Goal: Information Seeking & Learning: Learn about a topic

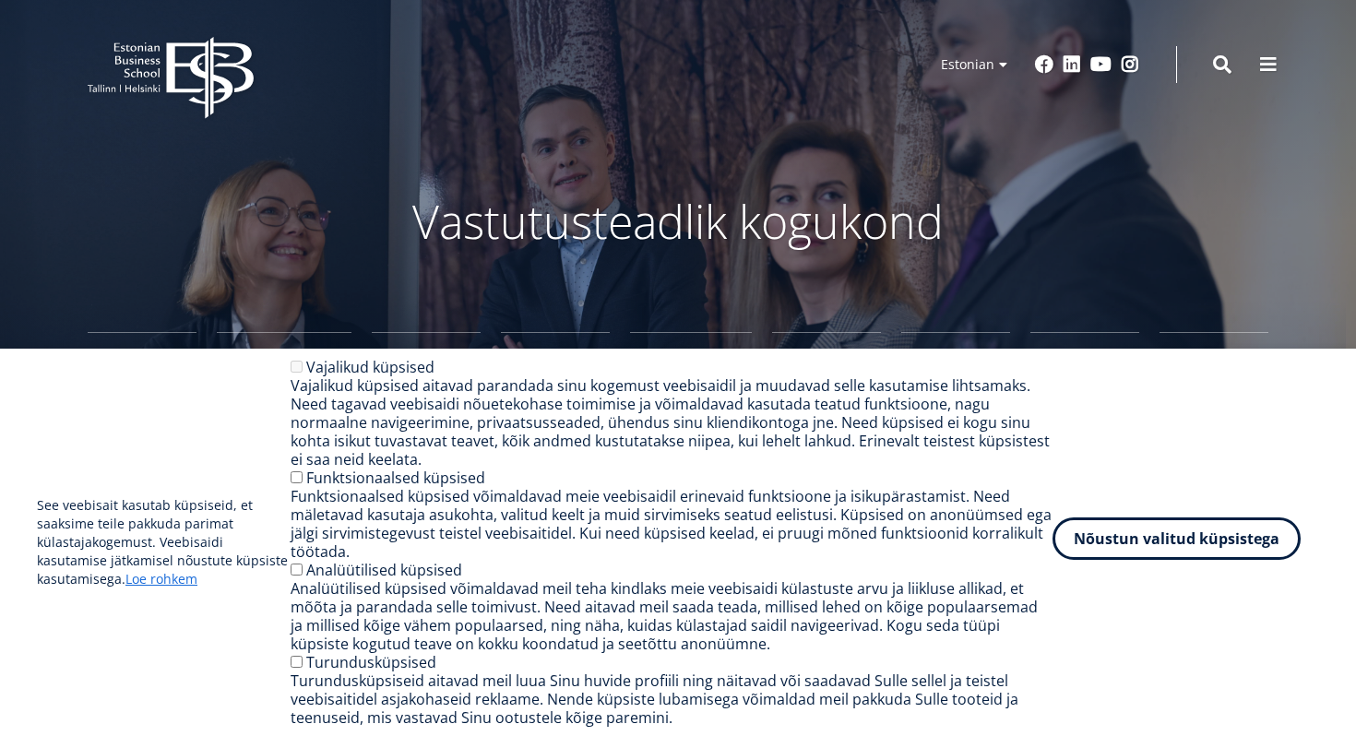
click at [1097, 544] on button "Nõustun valitud küpsistega" at bounding box center [1177, 539] width 248 height 42
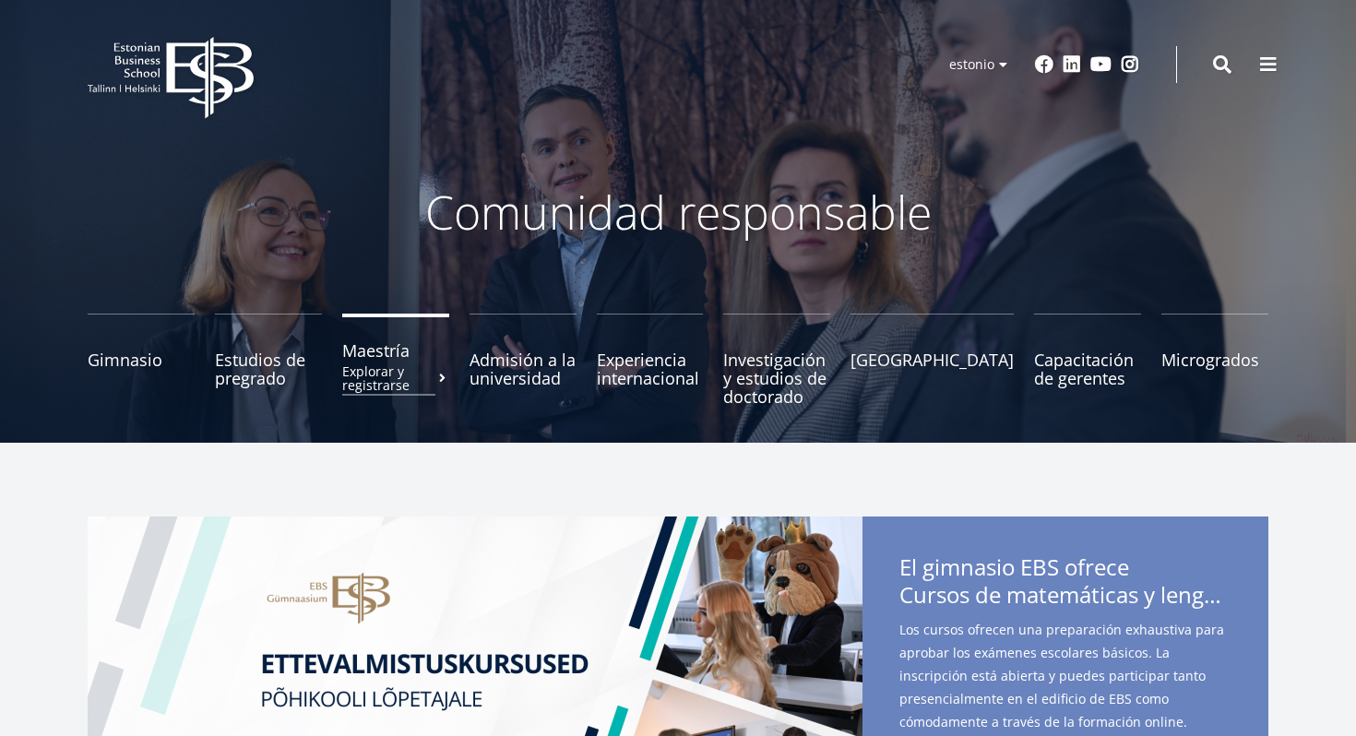
click at [383, 345] on font "Maestría" at bounding box center [375, 351] width 67 height 22
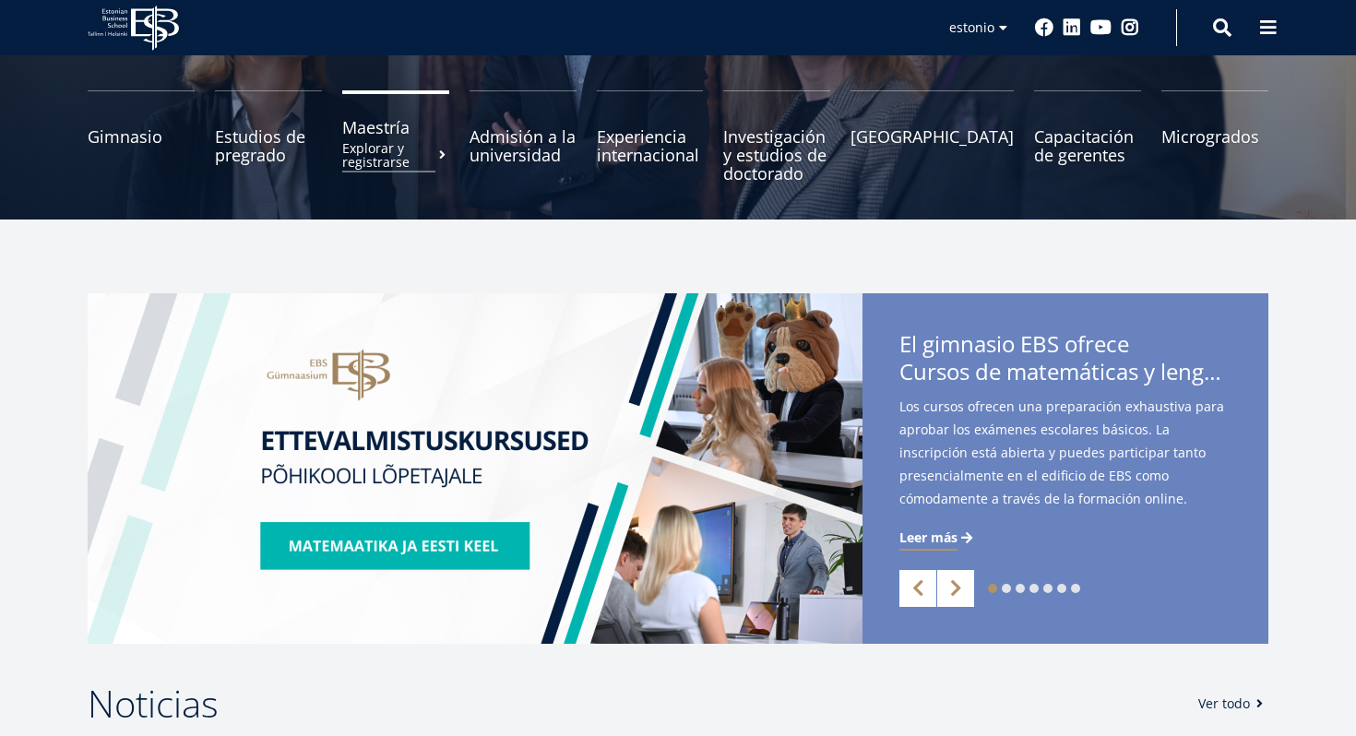
scroll to position [302, 0]
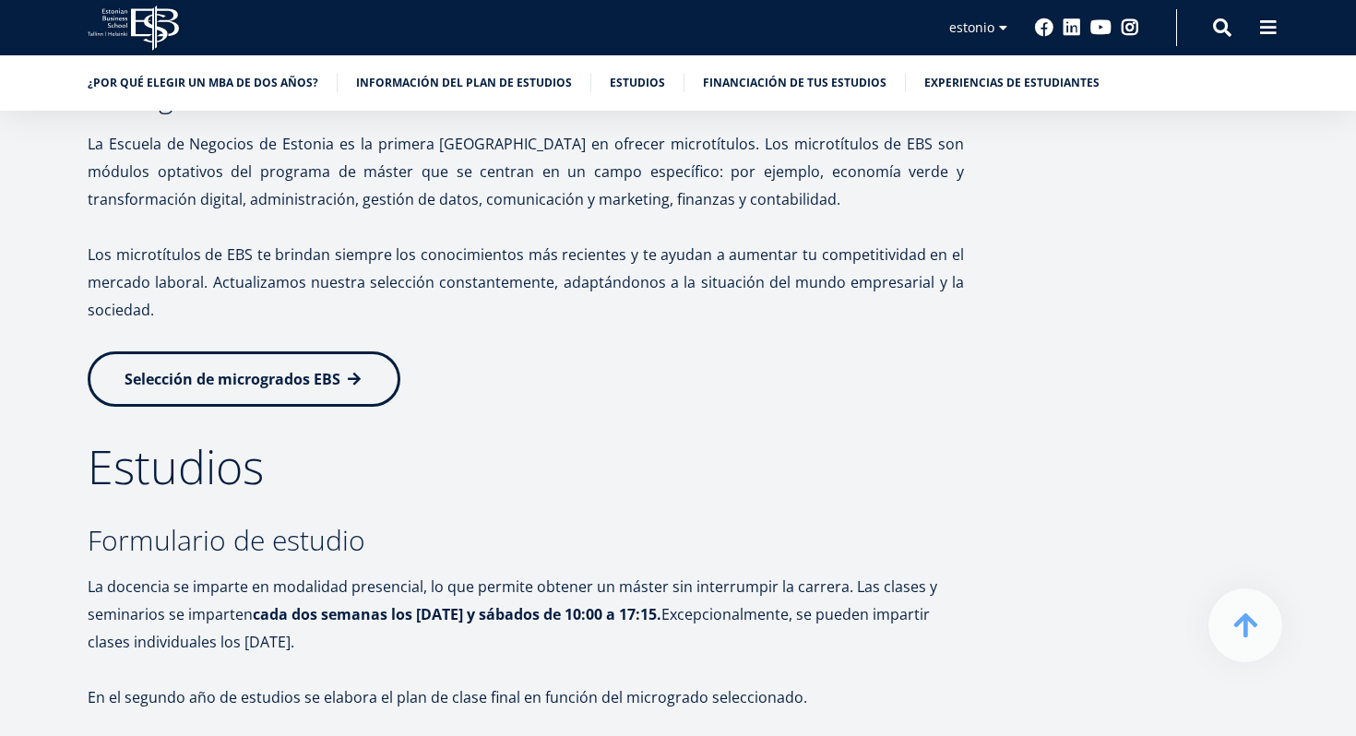
scroll to position [2984, 0]
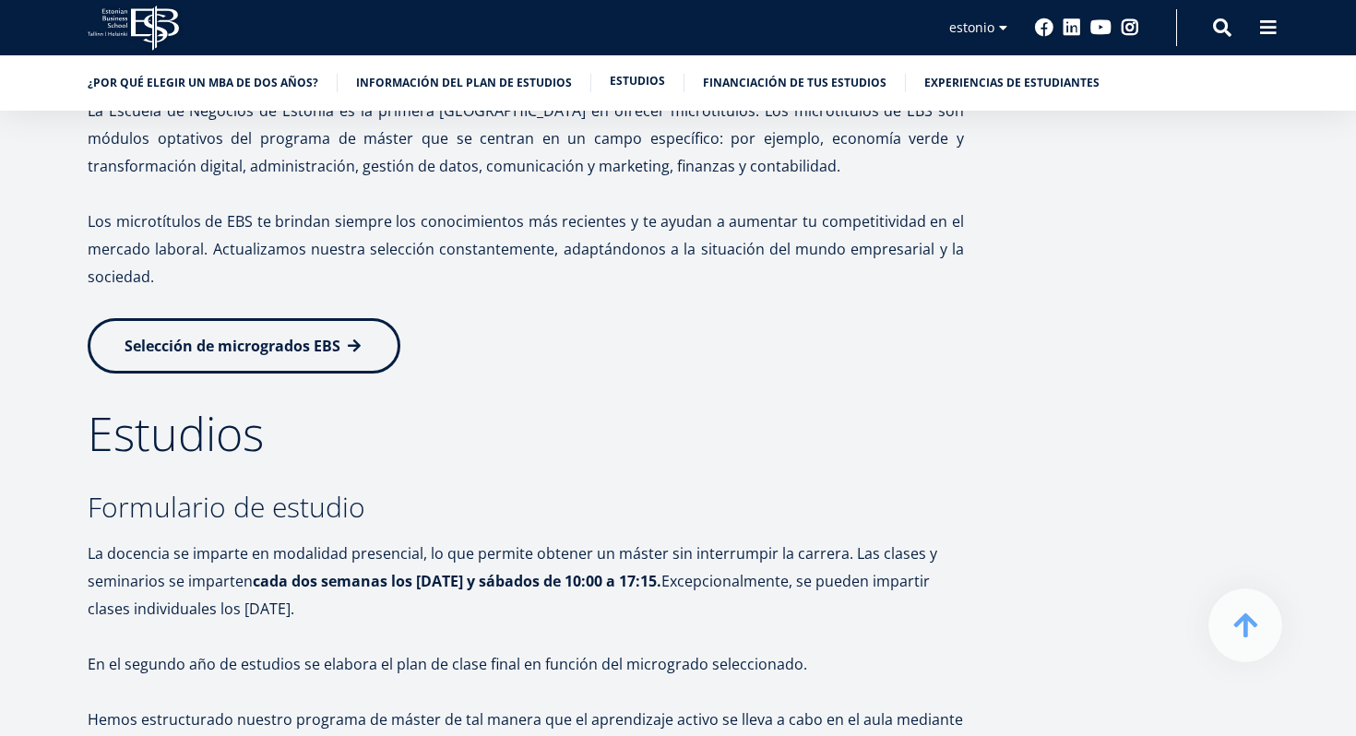
click at [622, 89] on link "Estudios" at bounding box center [637, 81] width 55 height 18
